Goal: Transaction & Acquisition: Obtain resource

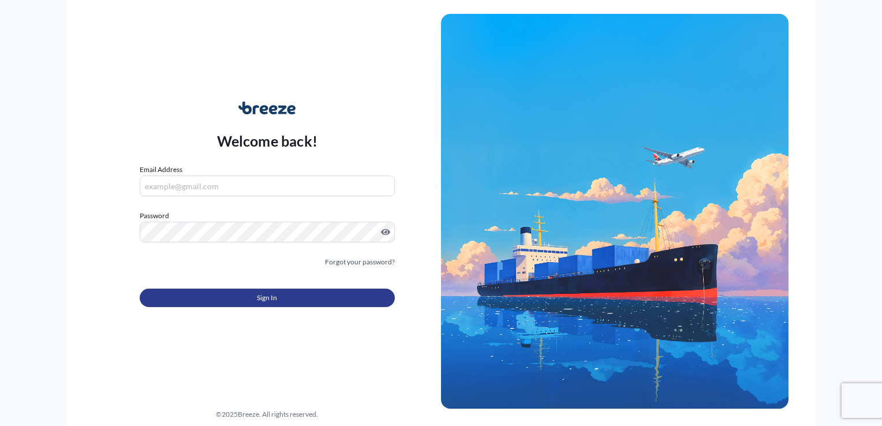
type input "[EMAIL_ADDRESS][DOMAIN_NAME]"
click at [257, 297] on span "Sign In" at bounding box center [267, 298] width 20 height 12
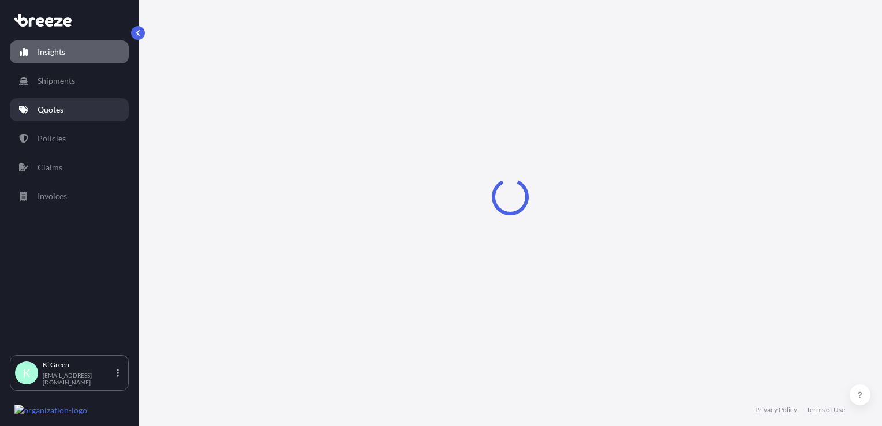
click at [56, 108] on p "Quotes" at bounding box center [51, 110] width 26 height 12
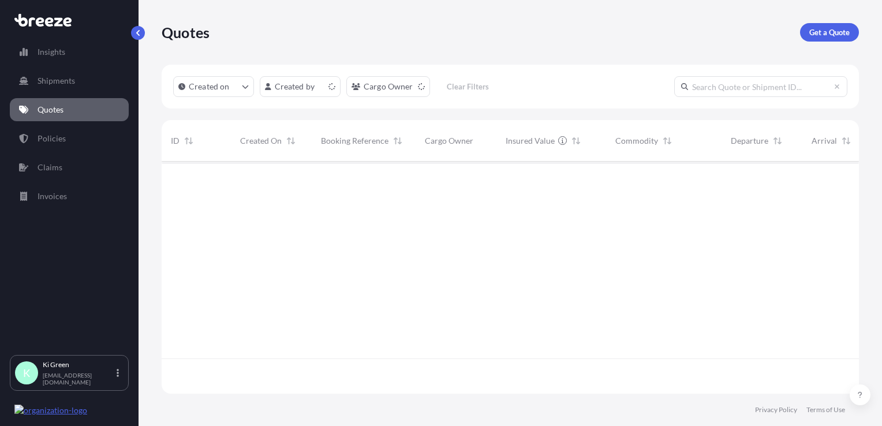
scroll to position [230, 688]
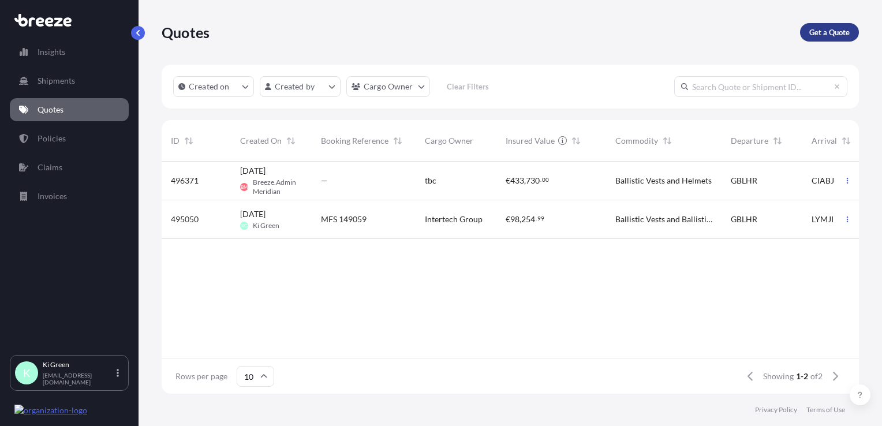
click at [814, 33] on p "Get a Quote" at bounding box center [829, 33] width 40 height 12
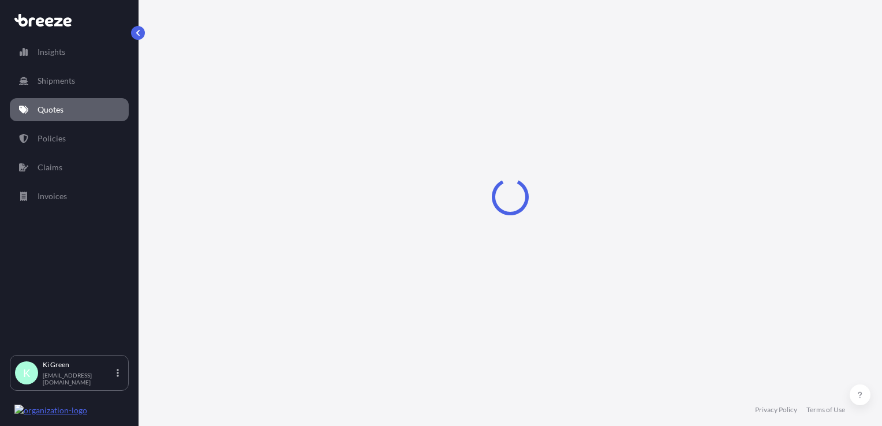
select select "Road"
select select "Sea"
select select "1"
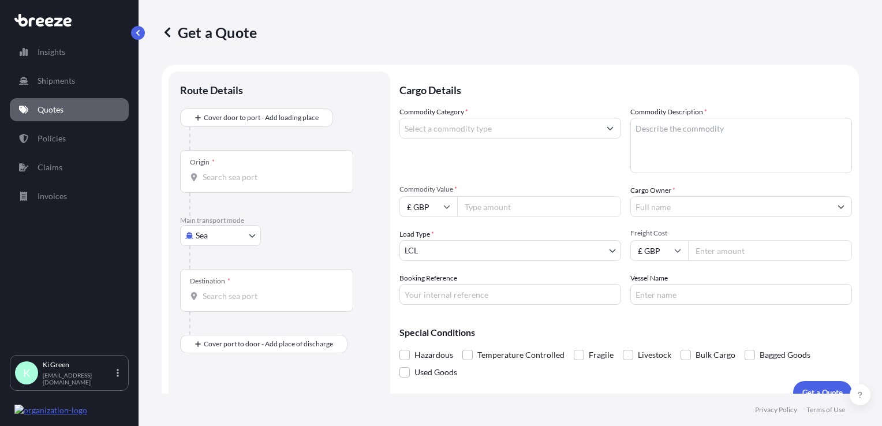
scroll to position [17, 0]
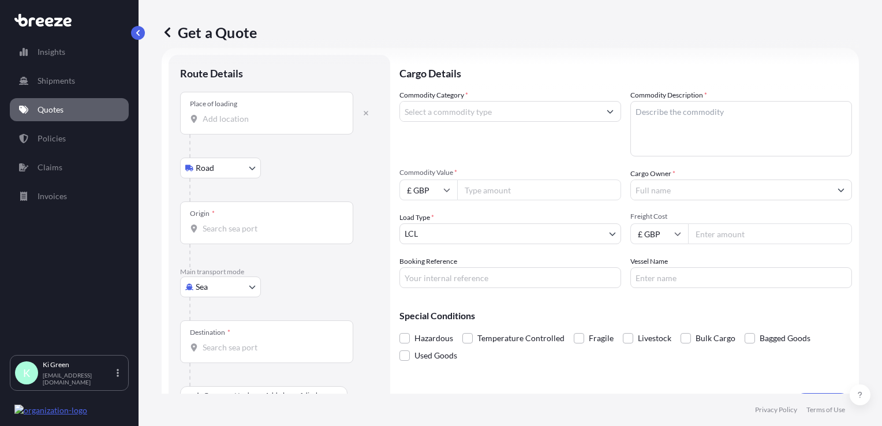
click at [240, 117] on input "Place of loading" at bounding box center [271, 119] width 136 height 12
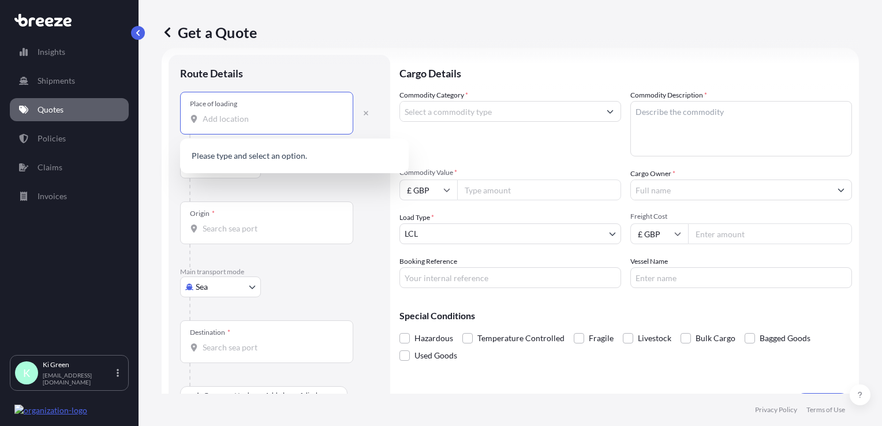
click at [529, 117] on input "Commodity Category *" at bounding box center [500, 111] width 200 height 21
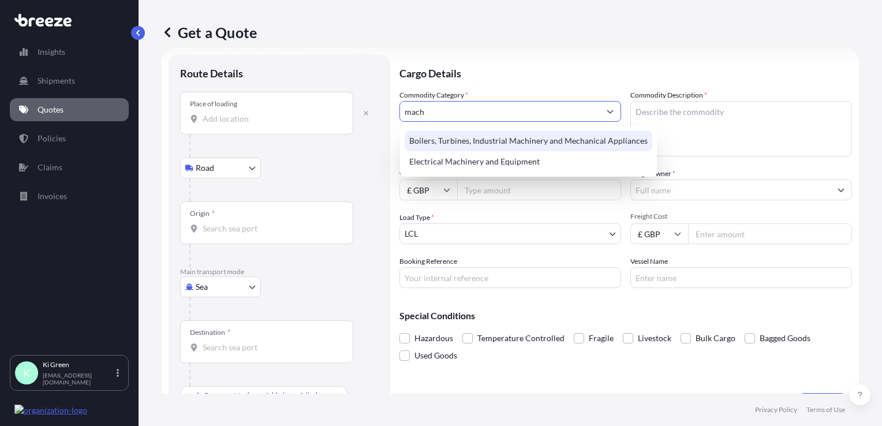
click at [428, 108] on input "mach" at bounding box center [500, 111] width 200 height 21
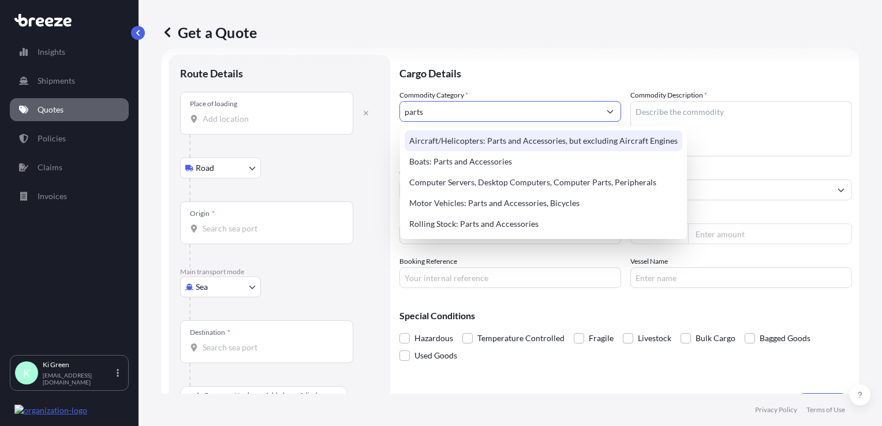
click at [499, 114] on input "parts" at bounding box center [500, 111] width 200 height 21
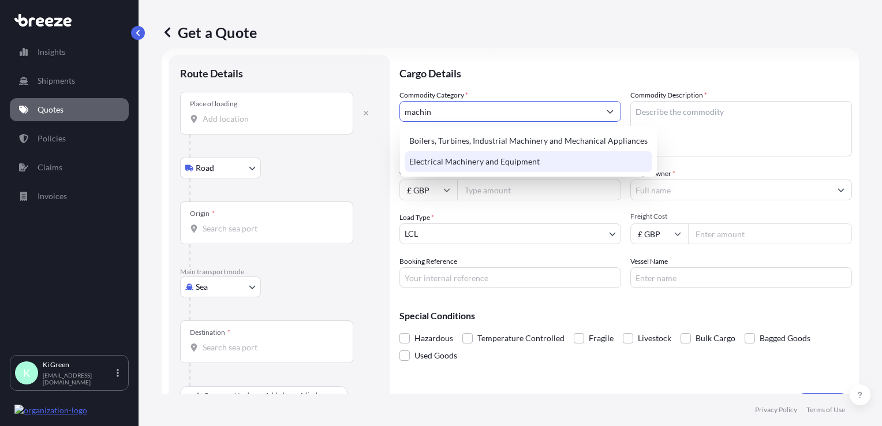
click at [484, 172] on div "Boilers, Turbines, Industrial Machinery and Mechanical Appliances Electrical Ma…" at bounding box center [528, 151] width 257 height 51
type input "Electrical Machinery and Equipment"
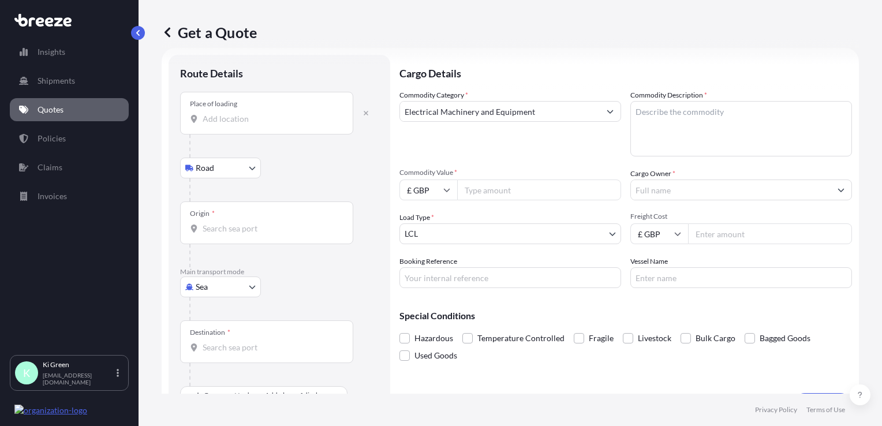
click at [677, 115] on textarea "Commodity Description *" at bounding box center [741, 128] width 222 height 55
click at [693, 119] on textarea "Commodity Description *" at bounding box center [741, 128] width 222 height 55
paste textarea "Ball Valve"
type textarea "Ball Valve"
click at [559, 151] on div "Commodity Category * Electrical Machinery and Equipment" at bounding box center [511, 122] width 222 height 67
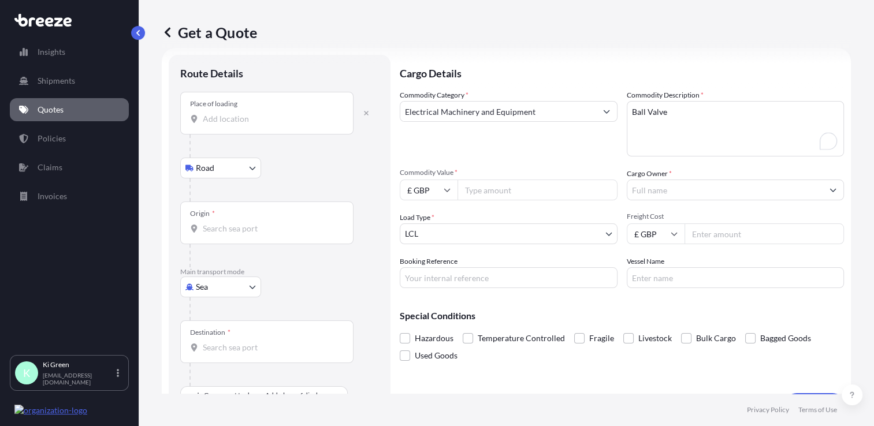
click at [649, 192] on input "Cargo Owner *" at bounding box center [725, 190] width 196 height 21
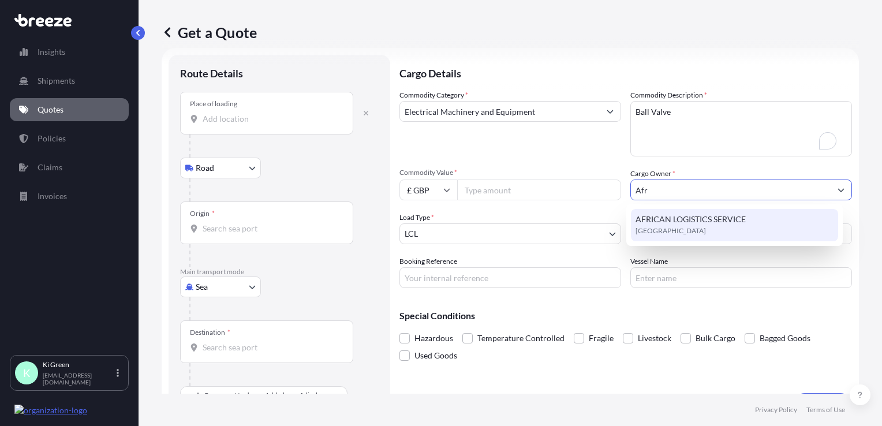
click at [725, 218] on span "AFRICAN LOGISTICS SERVICE" at bounding box center [691, 220] width 110 height 12
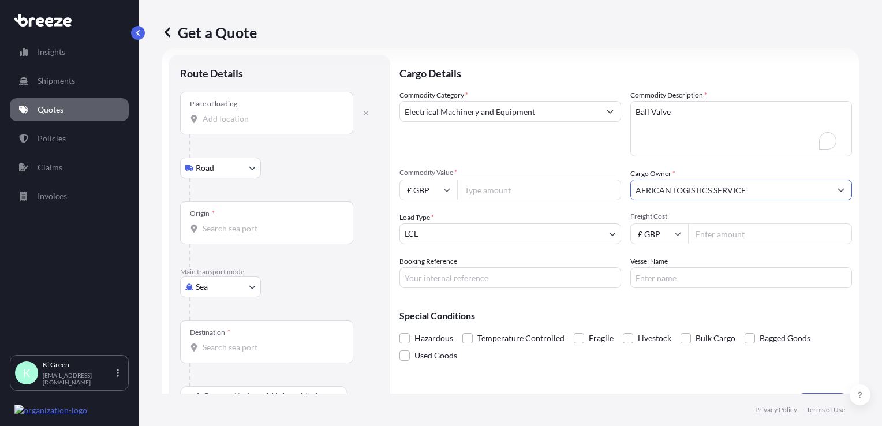
type input "AFRICAN LOGISTICS SERVICE"
click at [515, 156] on div "Commodity Category * Electrical Machinery and Equipment" at bounding box center [511, 122] width 222 height 67
click at [485, 183] on input "Commodity Value *" at bounding box center [539, 190] width 164 height 21
click at [447, 186] on icon at bounding box center [446, 189] width 7 height 7
click at [499, 191] on input "Commodity Value *" at bounding box center [539, 190] width 164 height 21
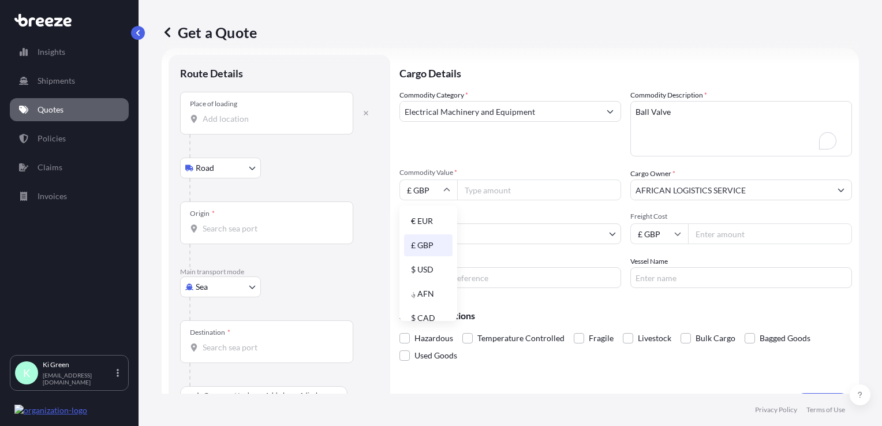
paste input "4018.17"
type input "4018.17"
click at [498, 161] on div "Commodity Category * Electrical Machinery and Equipment Commodity Description *…" at bounding box center [626, 188] width 453 height 199
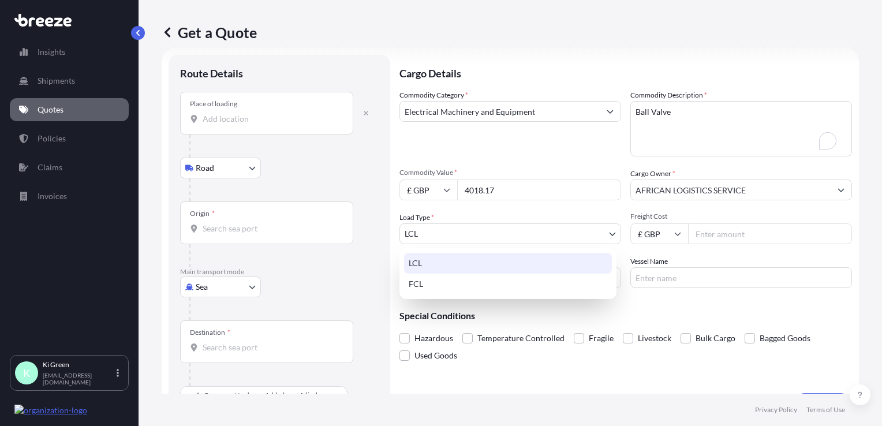
click at [435, 234] on body "Insights Shipments Quotes Policies Claims Invoices K Ki Green [EMAIL_ADDRESS][D…" at bounding box center [441, 213] width 882 height 426
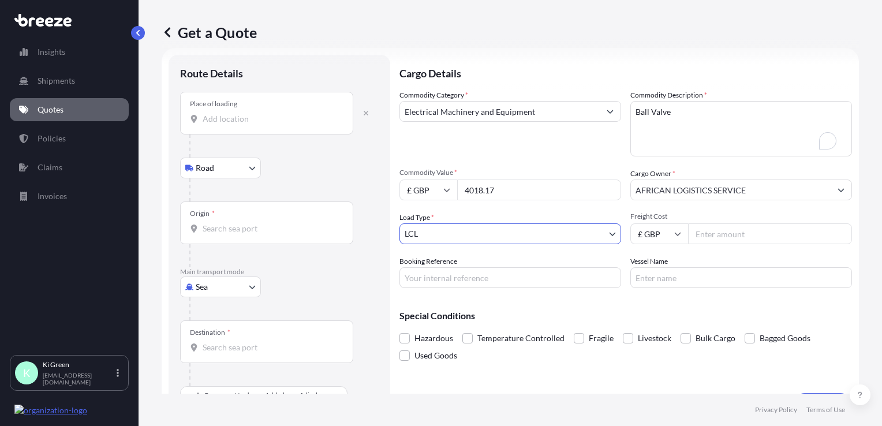
click at [228, 283] on body "Insights Shipments Quotes Policies Claims Invoices K Ki Green [EMAIL_ADDRESS][D…" at bounding box center [441, 213] width 882 height 426
click at [208, 338] on span "Air" at bounding box center [208, 337] width 12 height 12
select select "Air"
click at [479, 231] on body "Insights Shipments Quotes Policies Claims Invoices K Ki Green [EMAIL_ADDRESS][D…" at bounding box center [441, 213] width 882 height 426
click at [737, 231] on input "Freight Cost" at bounding box center [770, 233] width 164 height 21
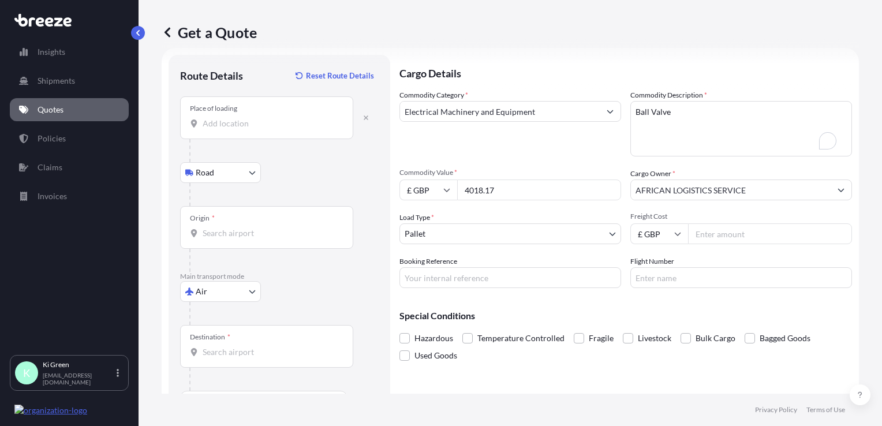
click at [436, 286] on input "Booking Reference" at bounding box center [511, 277] width 222 height 21
type input "Q156664"
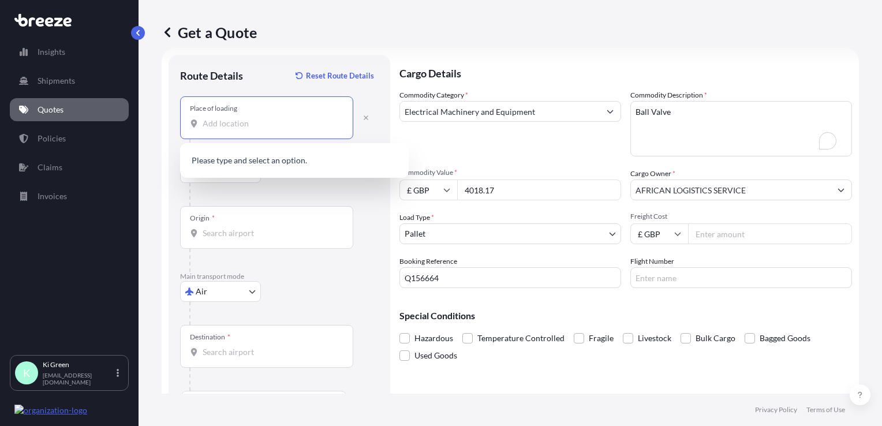
click at [266, 121] on input "Place of loading" at bounding box center [271, 124] width 136 height 12
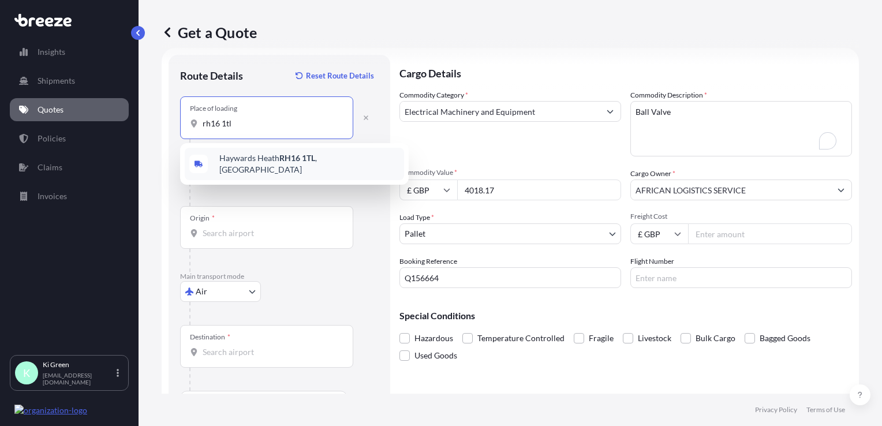
click at [266, 163] on span "[STREET_ADDRESS]" at bounding box center [309, 163] width 180 height 23
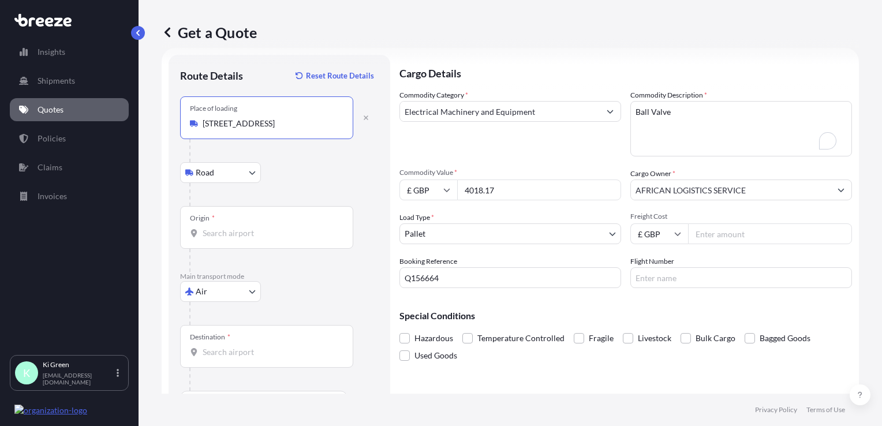
type input "[STREET_ADDRESS]"
click at [225, 229] on input "Origin *" at bounding box center [271, 233] width 136 height 12
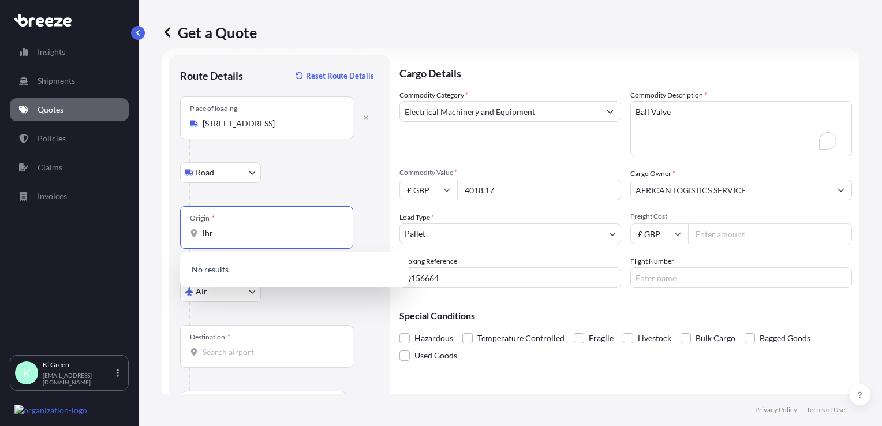
type input "lhr"
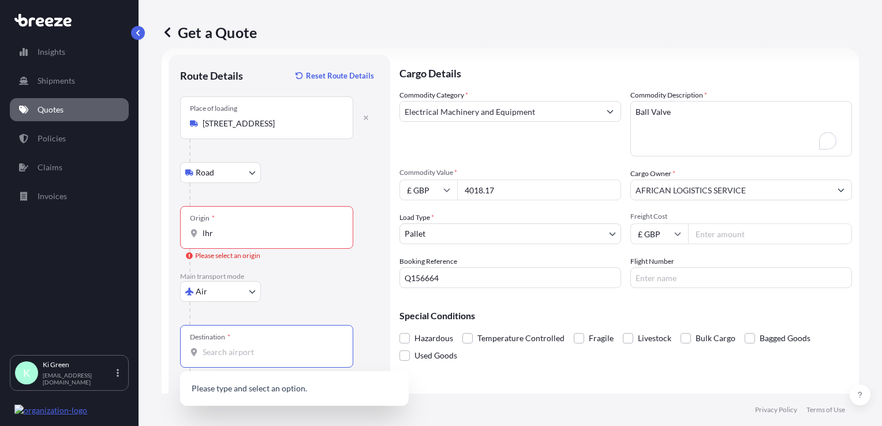
click at [225, 229] on input "lhr" at bounding box center [271, 233] width 136 height 12
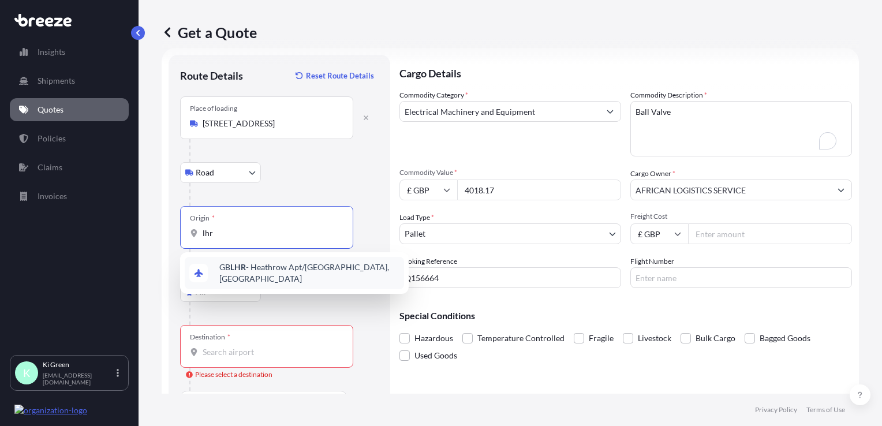
click at [260, 269] on span "GB LHR - Heathrow Apt/[GEOGRAPHIC_DATA], [GEOGRAPHIC_DATA]" at bounding box center [309, 273] width 180 height 23
type input "GBLHR - Heathrow Apt/[GEOGRAPHIC_DATA], [GEOGRAPHIC_DATA]"
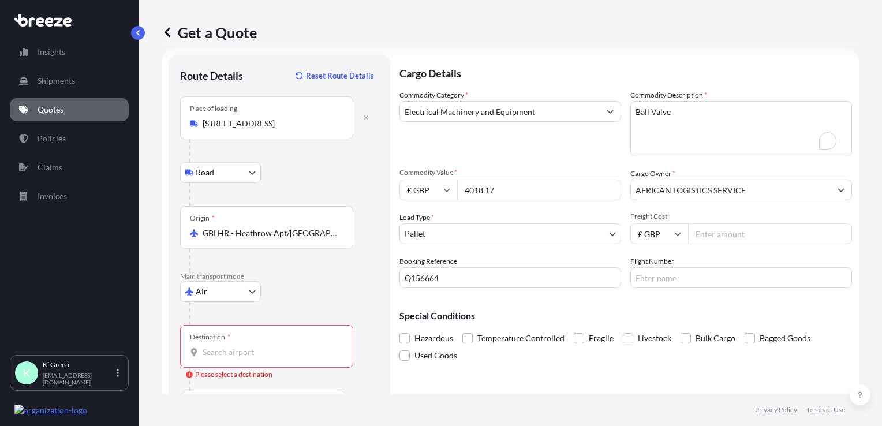
click at [225, 345] on div "Destination *" at bounding box center [266, 346] width 173 height 43
click at [225, 346] on input "Destination * Please select a destination" at bounding box center [271, 352] width 136 height 12
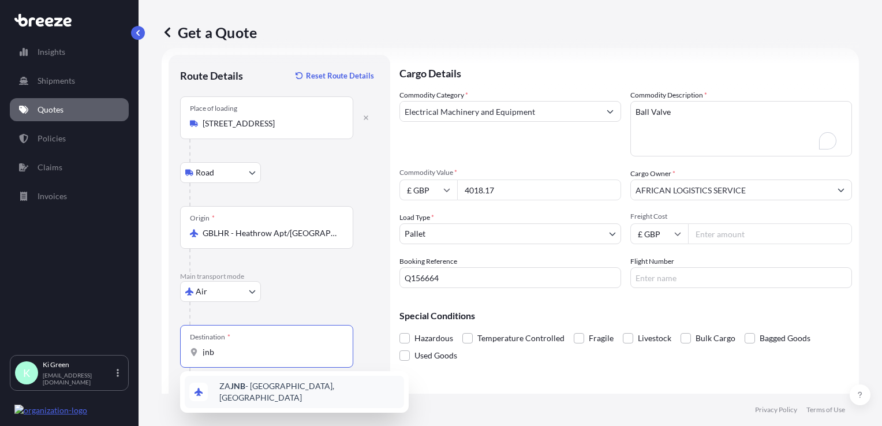
click at [262, 391] on span "ZA JNB - [GEOGRAPHIC_DATA], [GEOGRAPHIC_DATA]" at bounding box center [309, 391] width 180 height 23
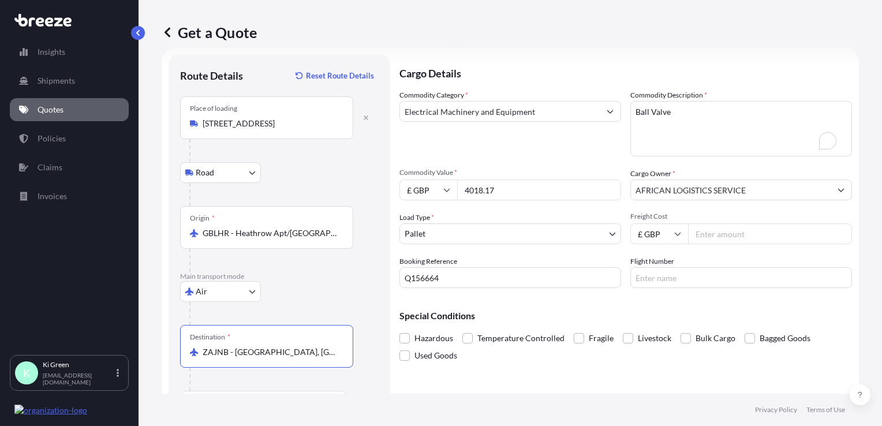
type input "ZAJNB - [GEOGRAPHIC_DATA], [GEOGRAPHIC_DATA]"
click at [319, 297] on div "Air Sea Air Road Rail" at bounding box center [279, 291] width 199 height 21
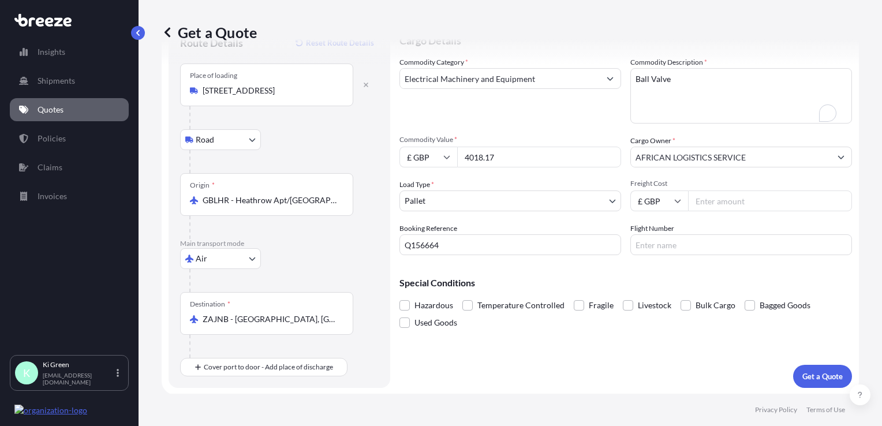
scroll to position [50, 0]
click at [716, 196] on input "Freight Cost" at bounding box center [770, 201] width 164 height 21
paste input "732.36"
type input "732.36"
drag, startPoint x: 627, startPoint y: 274, endPoint x: 588, endPoint y: 262, distance: 41.1
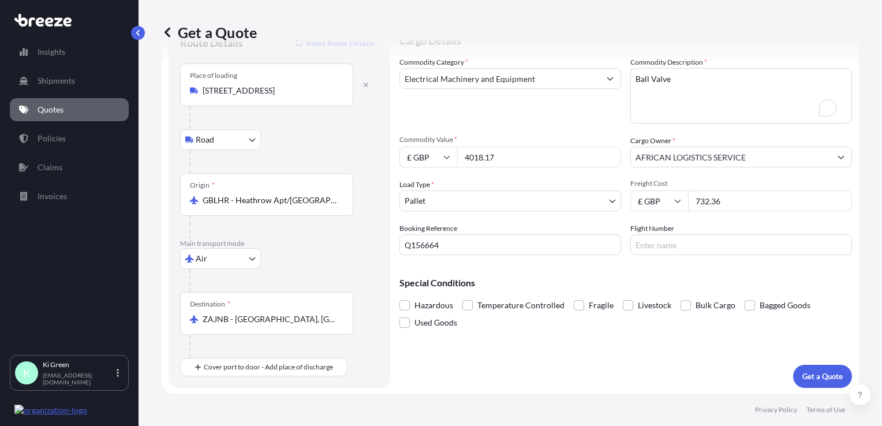
click at [626, 274] on div "Special Conditions Hazardous Temperature Controlled Fragile Livestock Bulk Carg…" at bounding box center [626, 297] width 453 height 67
click at [815, 371] on p "Get a Quote" at bounding box center [823, 377] width 40 height 12
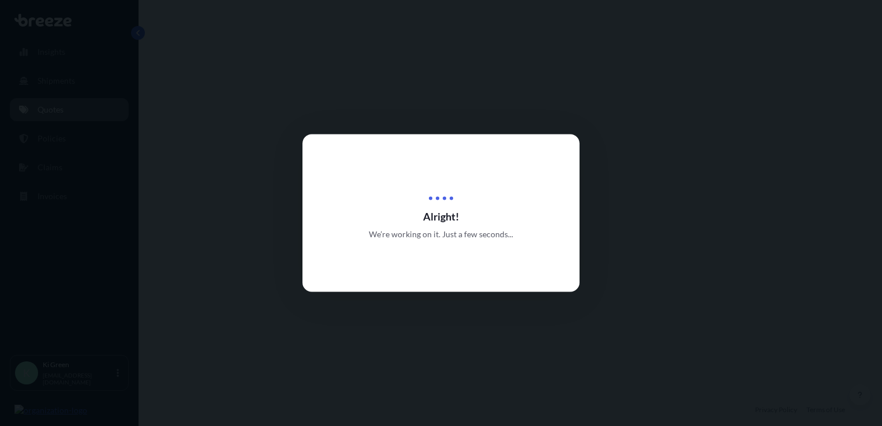
select select "Road"
select select "Air"
select select "1"
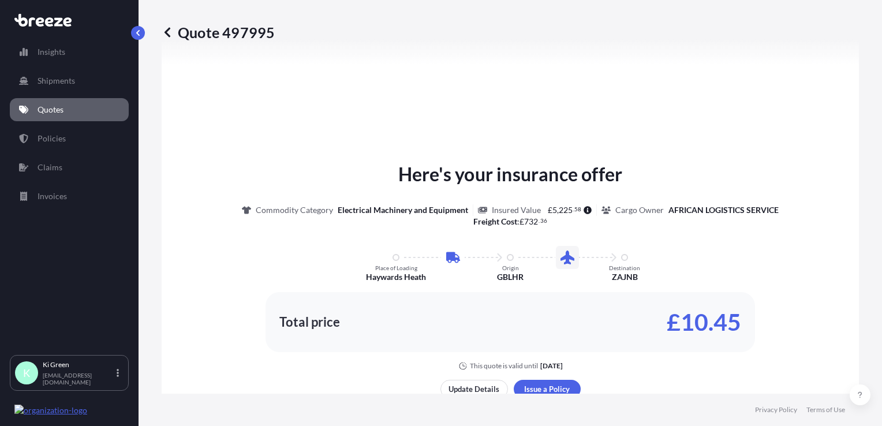
scroll to position [508, 0]
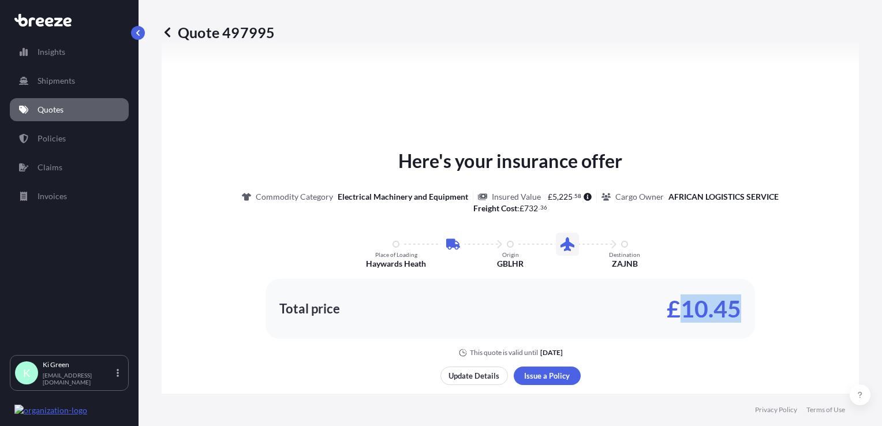
drag, startPoint x: 738, startPoint y: 303, endPoint x: 671, endPoint y: 305, distance: 67.6
click at [671, 305] on div "Total price £10.45" at bounding box center [511, 309] width 490 height 60
copy p "10.45"
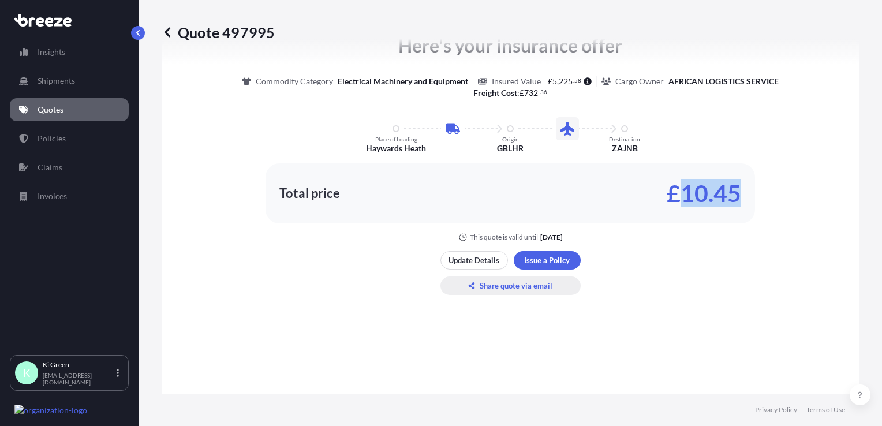
click at [496, 290] on p "Share quote via email" at bounding box center [516, 286] width 73 height 12
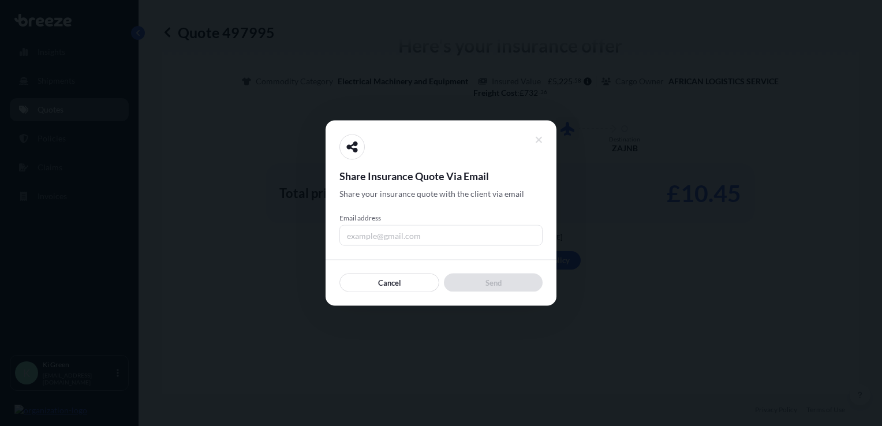
click at [440, 225] on input "Email address" at bounding box center [440, 235] width 203 height 21
type input "[EMAIL_ADDRESS][DOMAIN_NAME]"
